Goal: Task Accomplishment & Management: Manage account settings

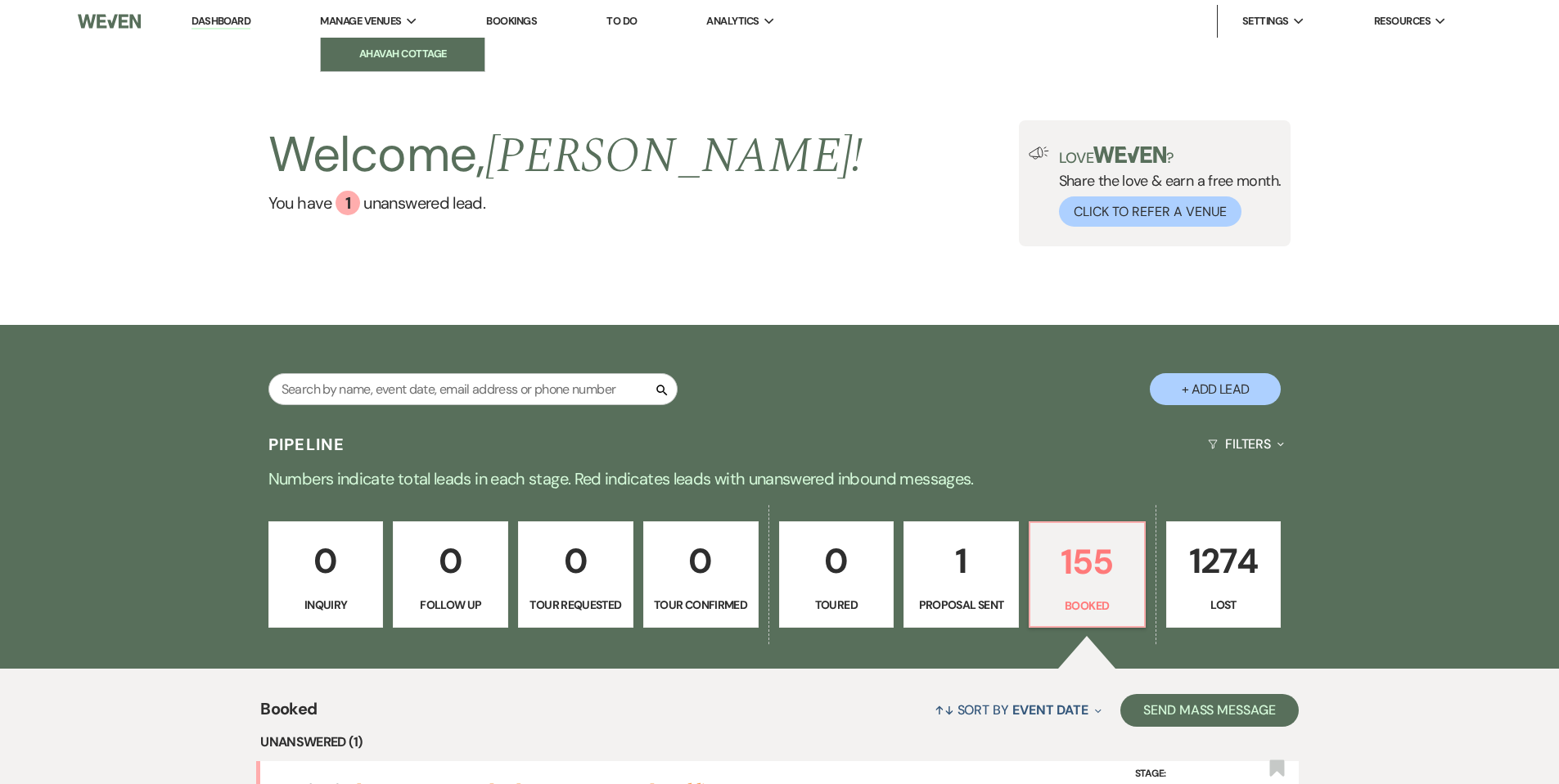
click at [377, 49] on li "Ahavah Cottage" at bounding box center [403, 54] width 147 height 17
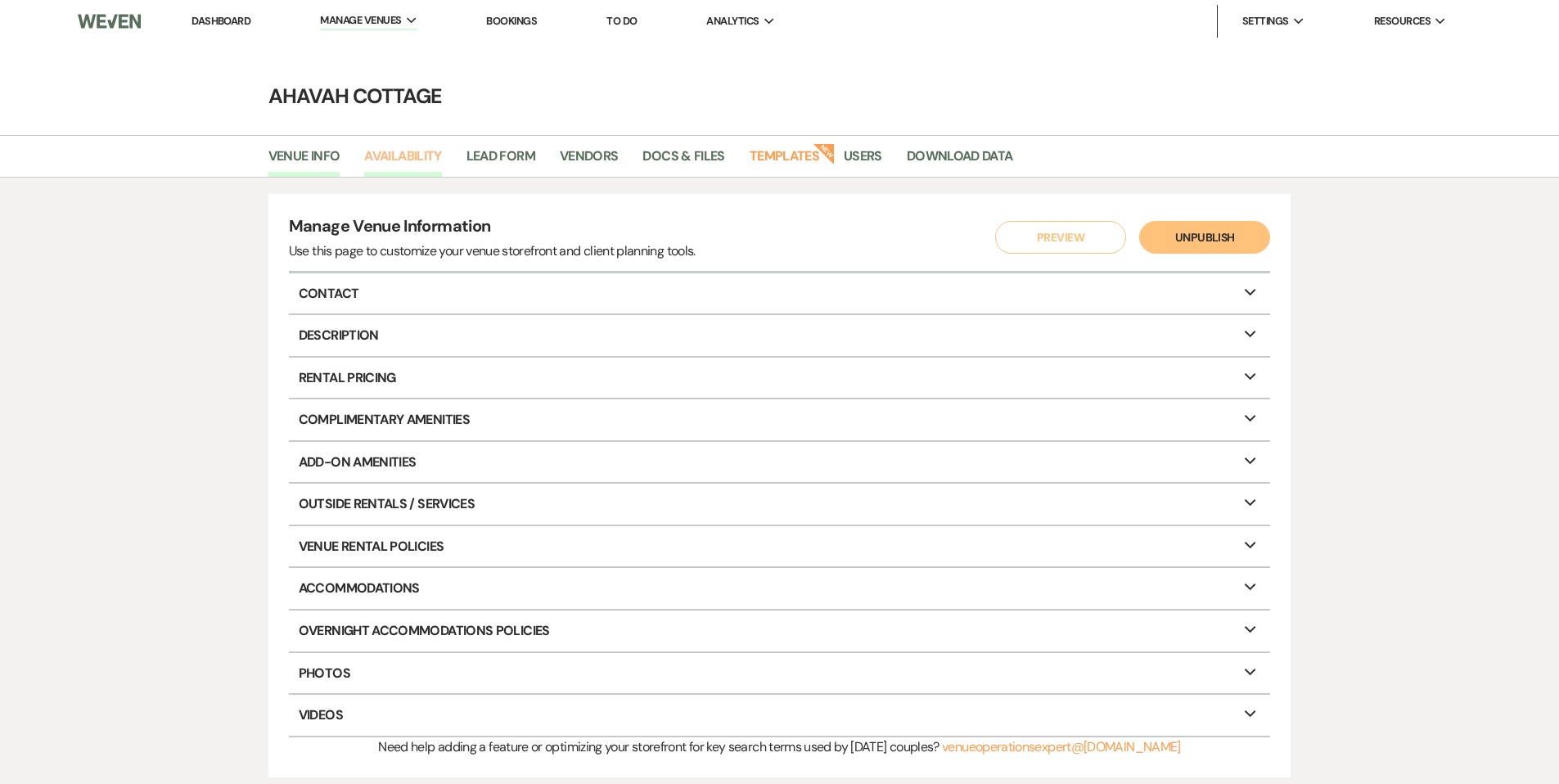
click at [384, 154] on link "Availability" at bounding box center [402, 162] width 76 height 31
select select "3"
select select "2026"
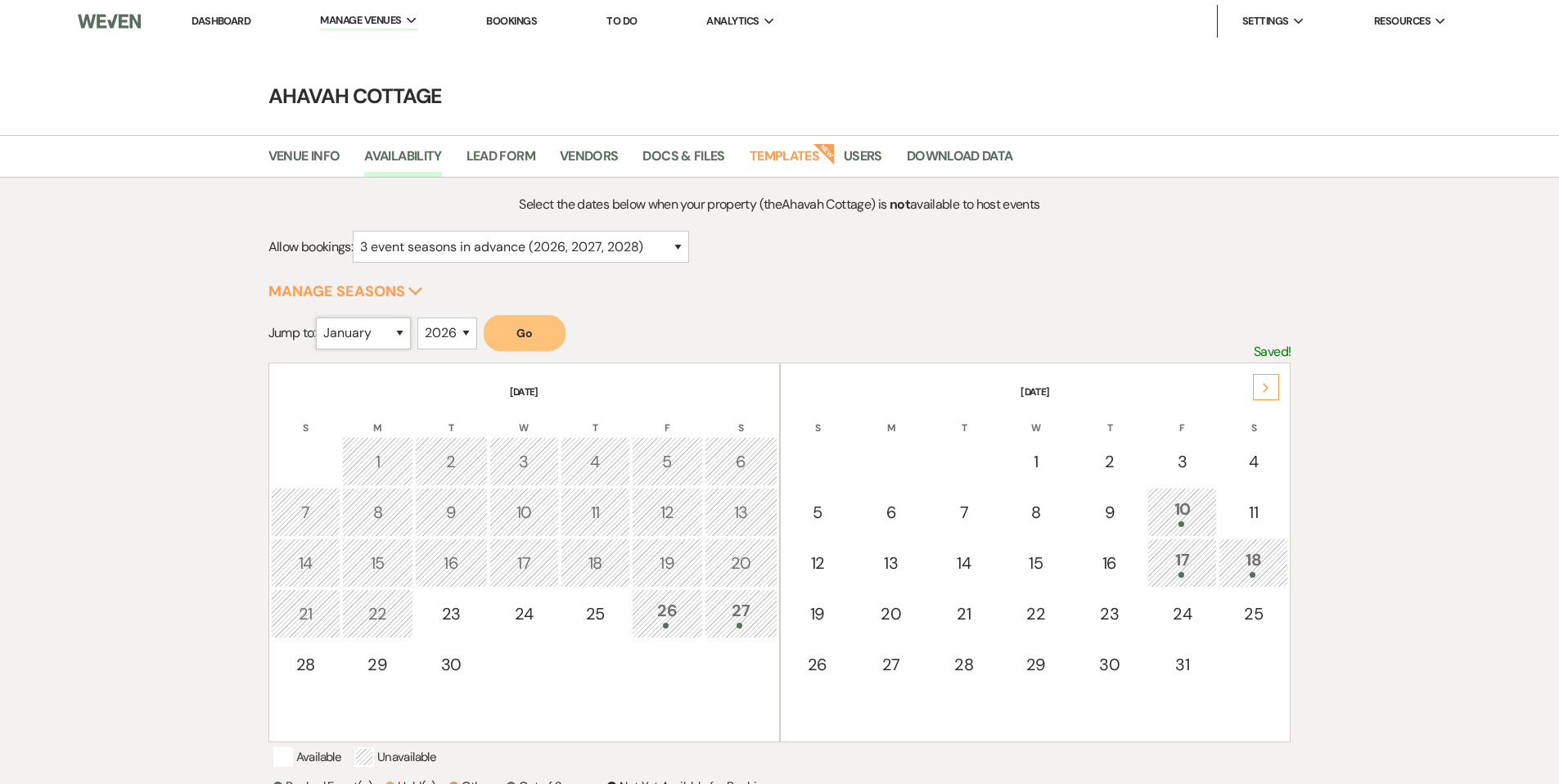
click at [405, 326] on select "January February March April May June July August September October November De…" at bounding box center [363, 333] width 95 height 32
select select "5"
click at [320, 318] on select "January February March April May June July August September October November De…" at bounding box center [363, 333] width 95 height 32
click at [546, 331] on button "Go" at bounding box center [524, 332] width 81 height 36
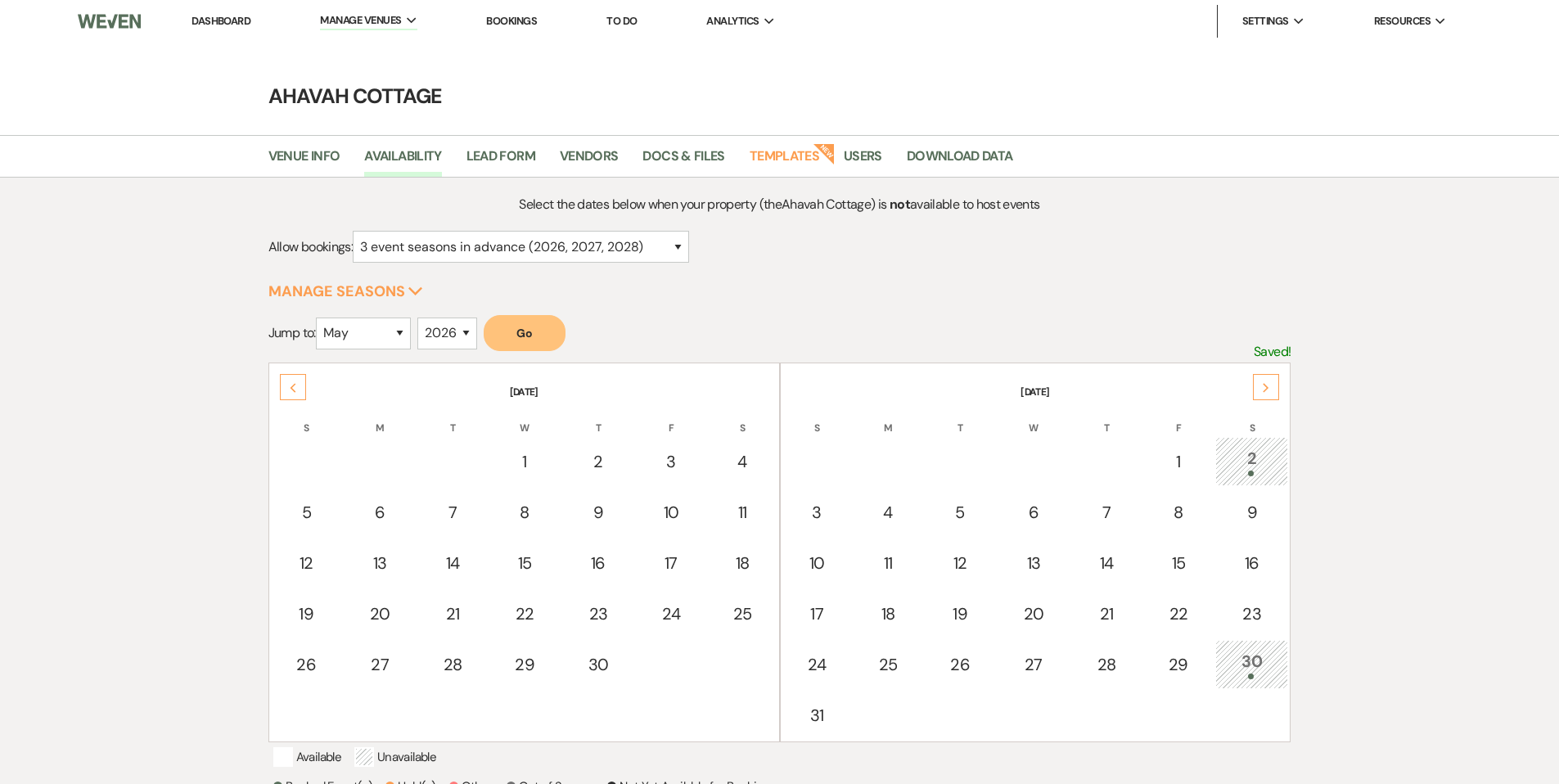
click at [1276, 383] on div "Next" at bounding box center [1266, 387] width 26 height 26
